Goal: Information Seeking & Learning: Learn about a topic

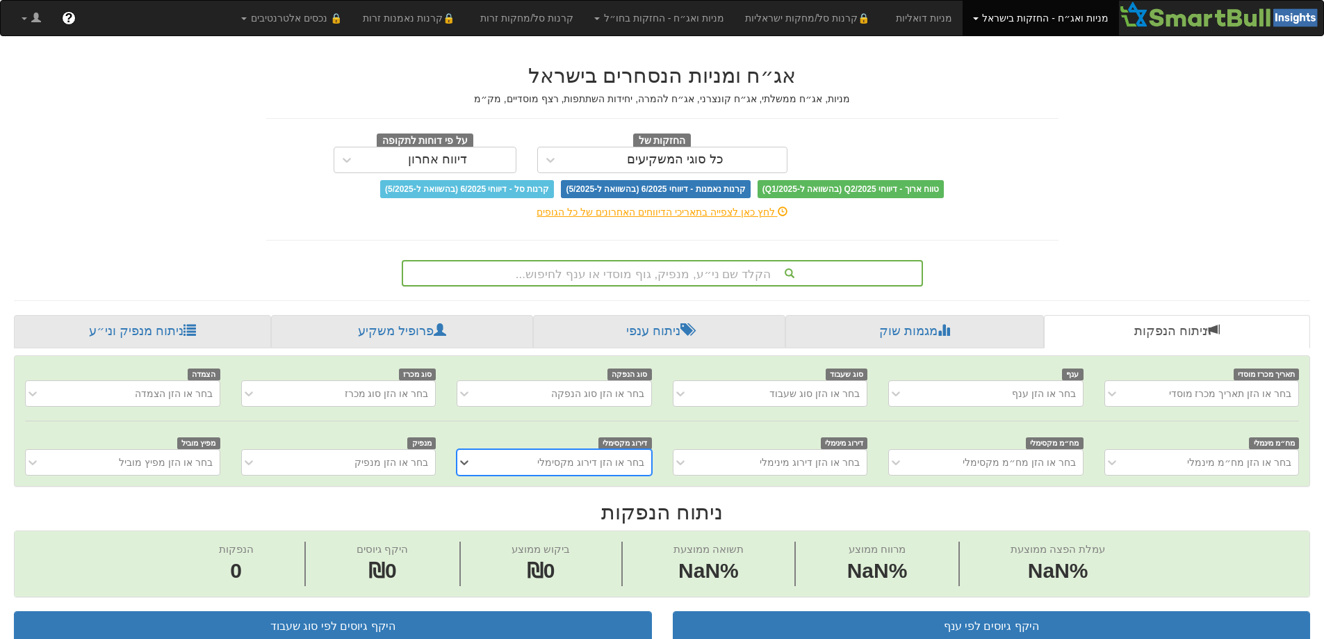
scroll to position [0, 10]
click at [623, 276] on div "הקלד שם ני״ע, מנפיק, גוף מוסדי או ענף לחיפוש..." at bounding box center [662, 273] width 518 height 24
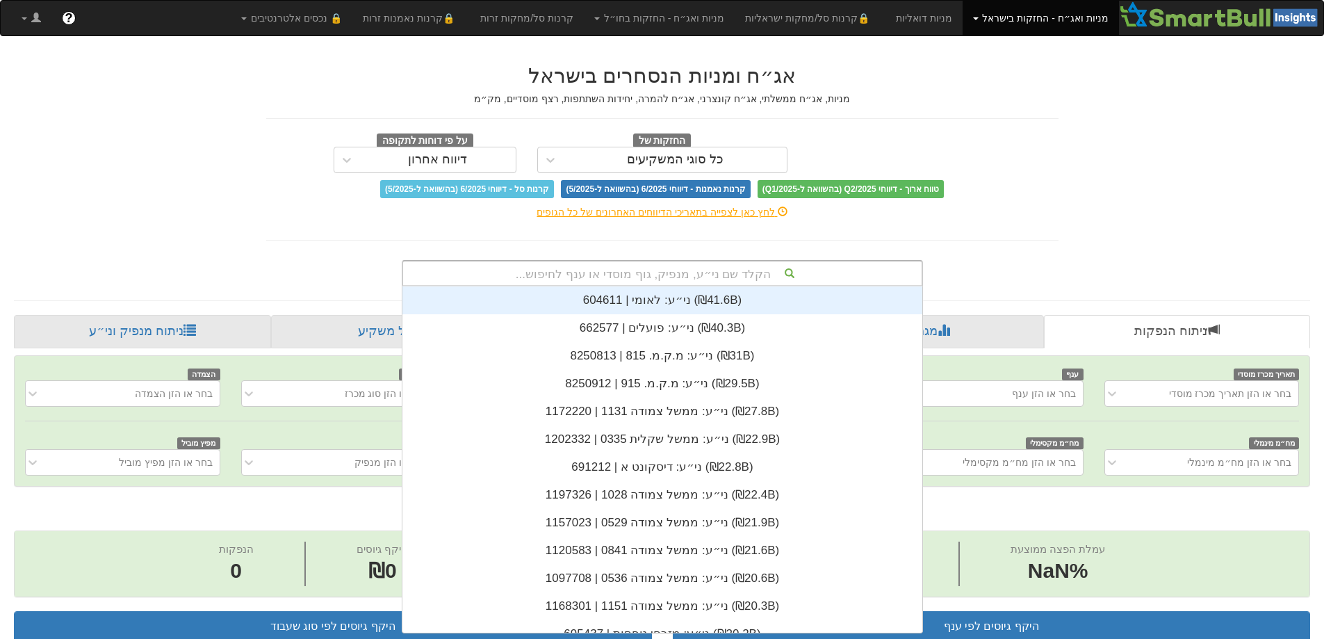
scroll to position [346, 0]
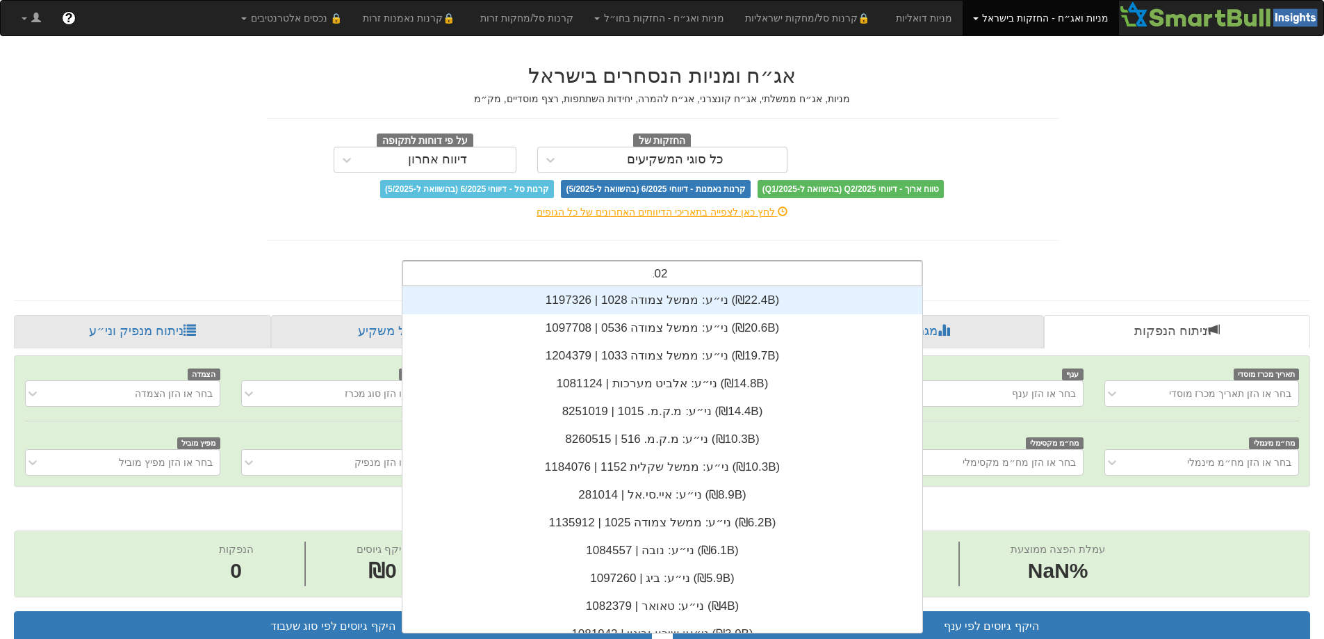
type input "1026"
